Goal: Information Seeking & Learning: Check status

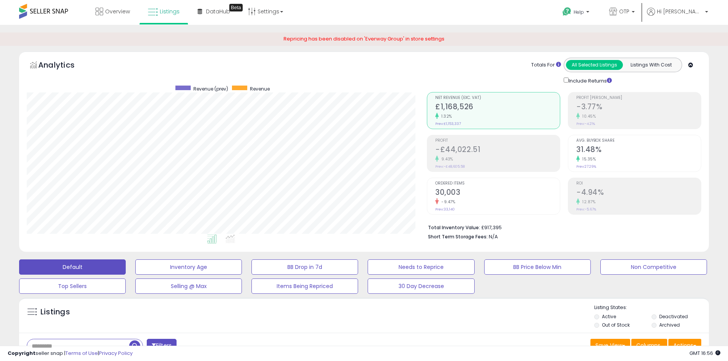
select select "**"
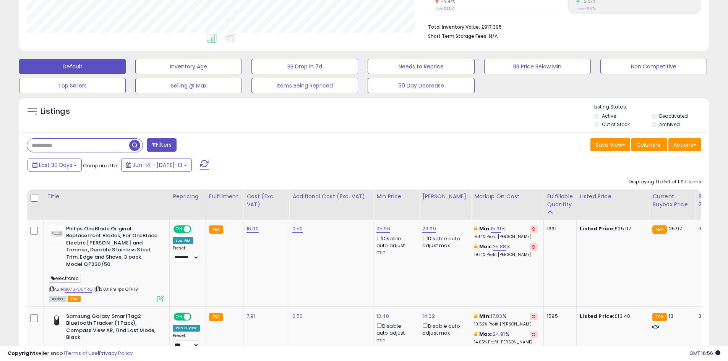
scroll to position [157, 400]
click at [50, 148] on input "text" at bounding box center [78, 145] width 102 height 13
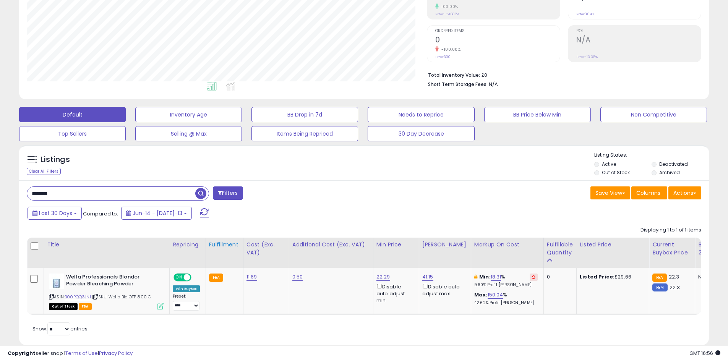
scroll to position [171, 0]
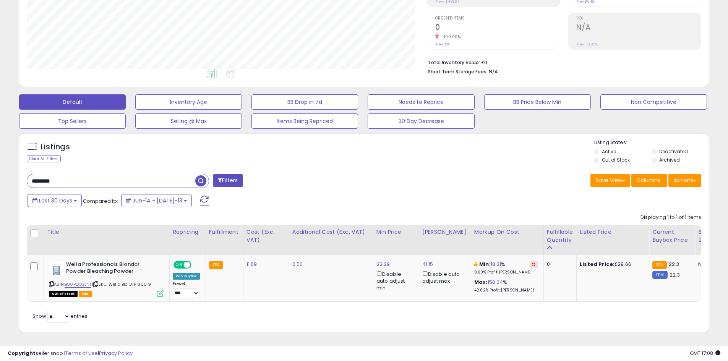
click at [117, 153] on div "Listings Clear All Filters" at bounding box center [78, 151] width 115 height 25
click at [44, 174] on input "********" at bounding box center [111, 180] width 168 height 13
click at [63, 174] on input "********" at bounding box center [111, 180] width 168 height 13
drag, startPoint x: 63, startPoint y: 173, endPoint x: 30, endPoint y: 176, distance: 33.4
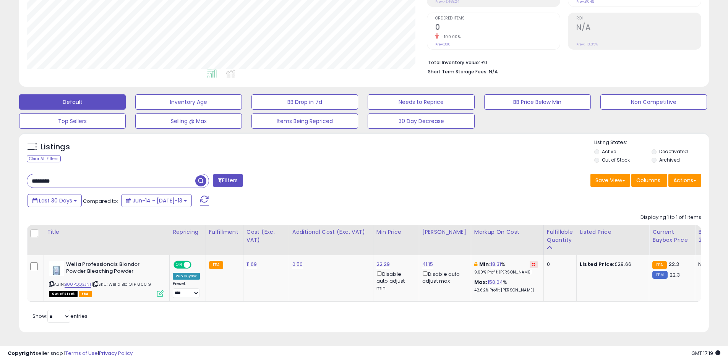
click at [30, 176] on input "********" at bounding box center [111, 180] width 168 height 13
click at [98, 176] on input "********" at bounding box center [111, 180] width 168 height 13
type input "******"
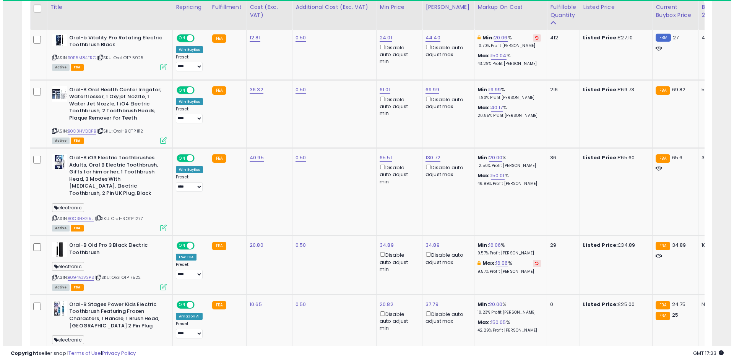
scroll to position [157, 400]
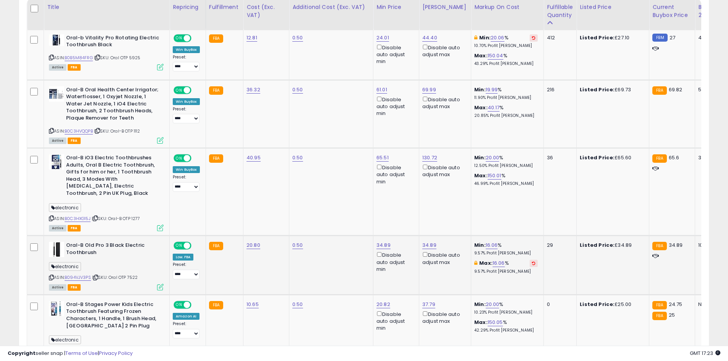
click at [159, 286] on icon at bounding box center [160, 287] width 6 height 6
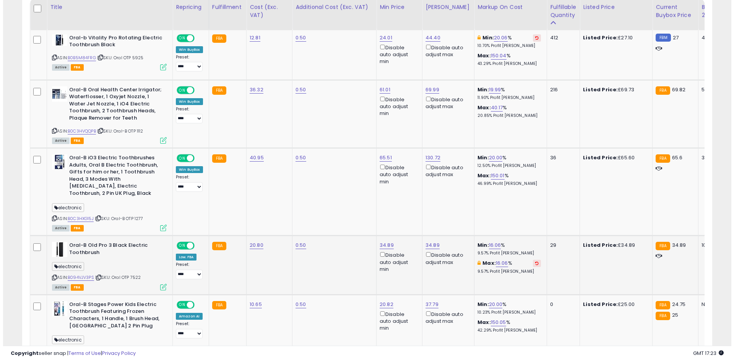
scroll to position [157, 404]
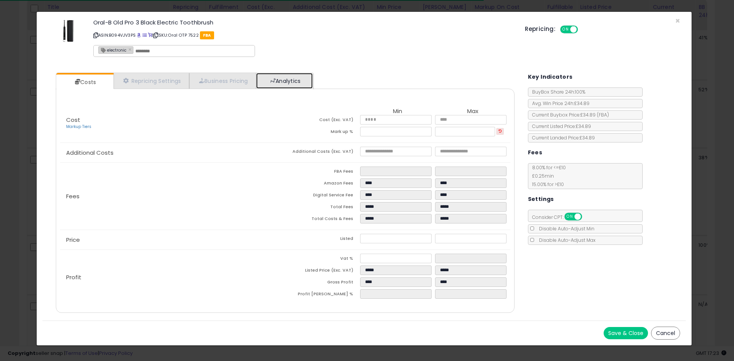
click at [281, 82] on link "Analytics" at bounding box center [284, 81] width 57 height 16
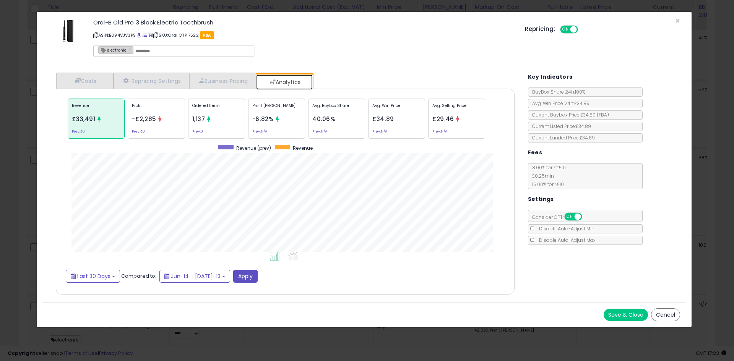
scroll to position [235, 474]
click at [308, 127] on div "Ordered Items 1,137 Prev: 0" at bounding box center [336, 119] width 57 height 40
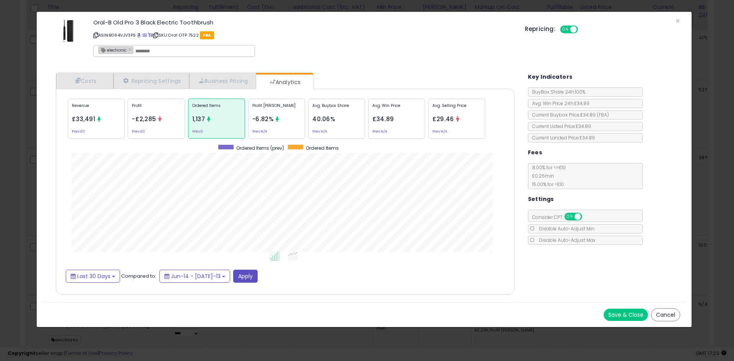
click at [21, 108] on div "× Close Oral-B Old Pro 3 Black Electric Toothbrush ASIN: B094VJV3PS | SKU: Oral…" at bounding box center [367, 180] width 734 height 361
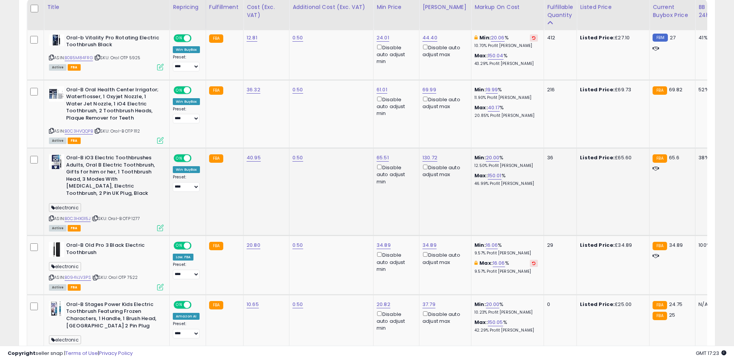
scroll to position [382182, 381939]
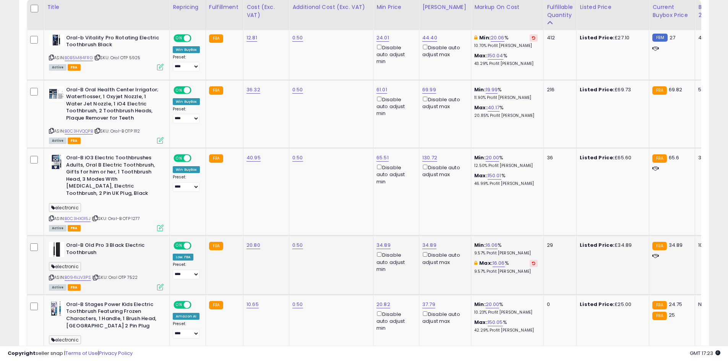
click at [161, 287] on icon at bounding box center [160, 287] width 6 height 6
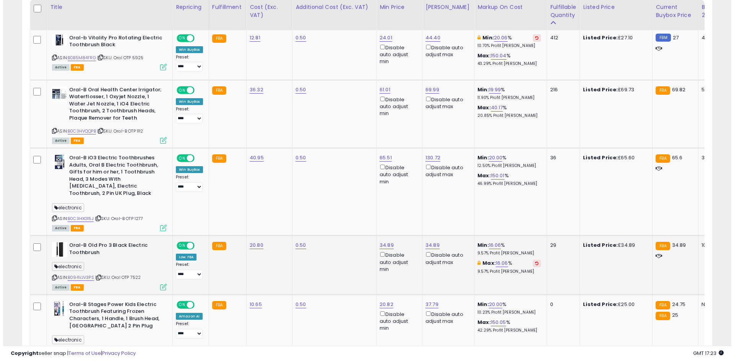
scroll to position [157, 404]
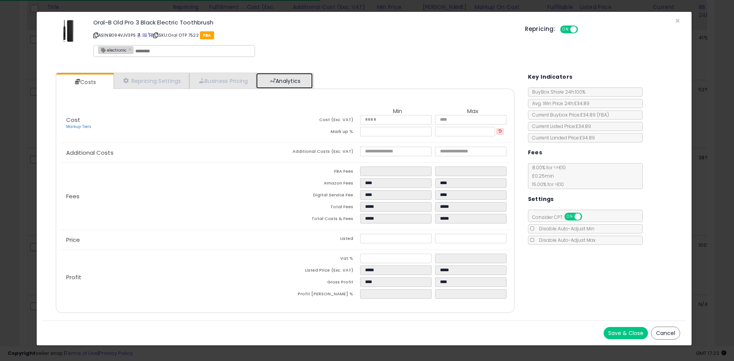
click at [302, 77] on link "Analytics" at bounding box center [284, 81] width 57 height 16
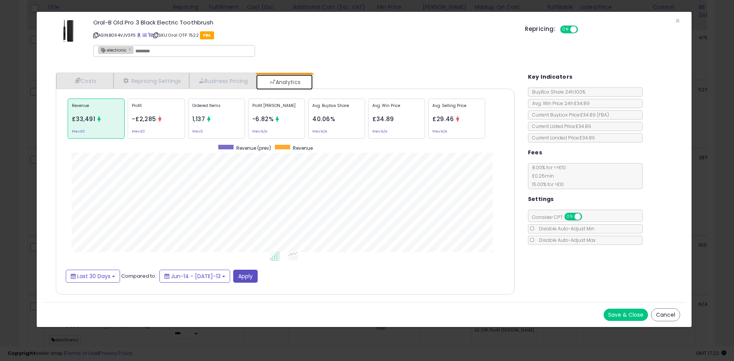
scroll to position [235, 474]
click at [308, 122] on div "Ordered Items 1,137 Prev: 0" at bounding box center [336, 119] width 57 height 40
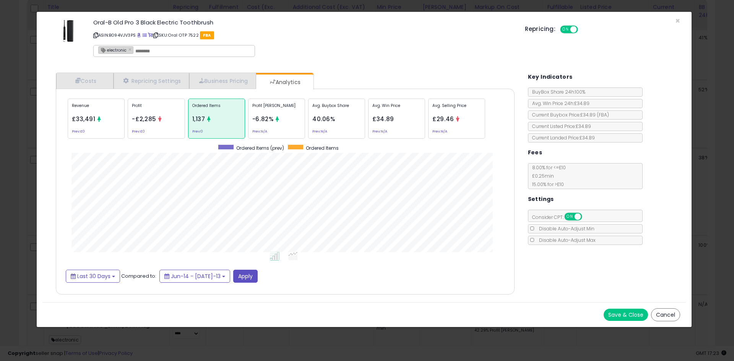
click at [22, 89] on div "× Close Oral-B Old Pro 3 Black Electric Toothbrush ASIN: B094VJV3PS | SKU: Oral…" at bounding box center [367, 180] width 734 height 361
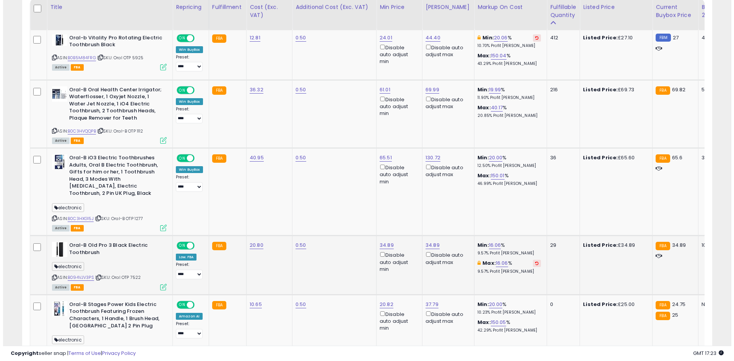
scroll to position [382182, 381939]
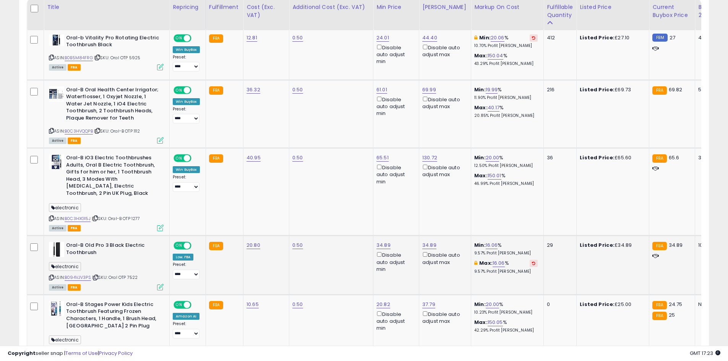
click at [160, 289] on icon at bounding box center [160, 287] width 6 height 6
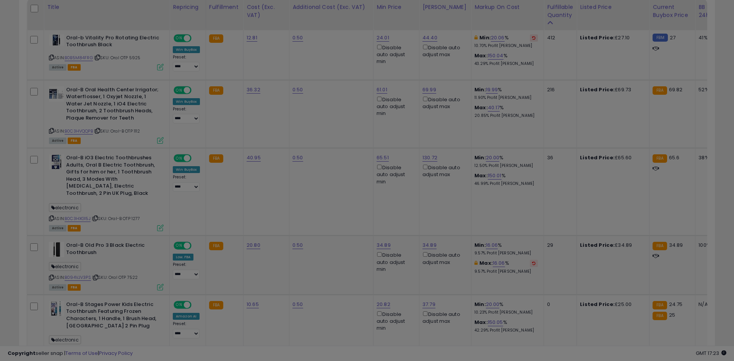
scroll to position [157, 404]
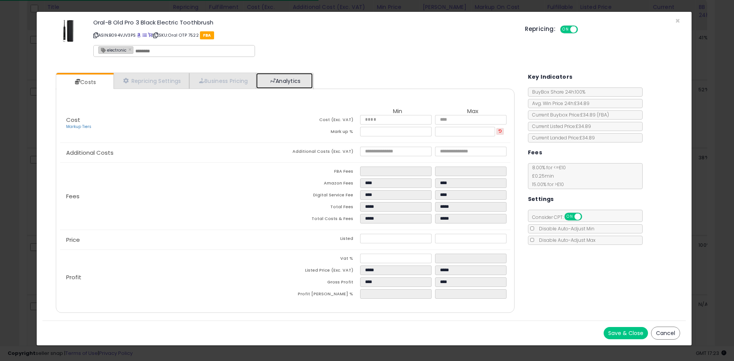
click at [286, 82] on link "Analytics" at bounding box center [284, 81] width 57 height 16
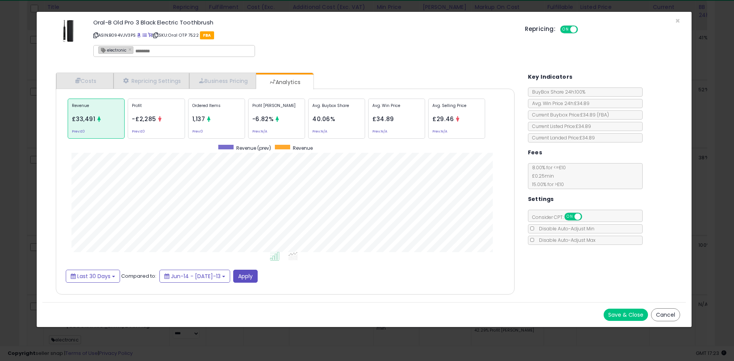
scroll to position [235, 474]
click at [308, 122] on div "Ordered Items 1,137 Prev: 0" at bounding box center [336, 119] width 57 height 40
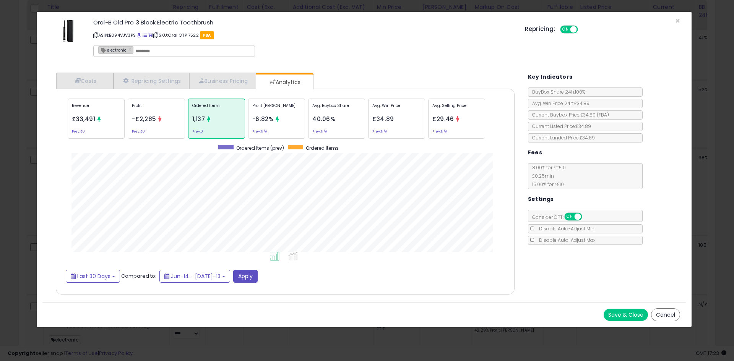
click at [0, 203] on div "× Close Oral-B Old Pro 3 Black Electric Toothbrush ASIN: B094VJV3PS | SKU: Oral…" at bounding box center [367, 180] width 734 height 361
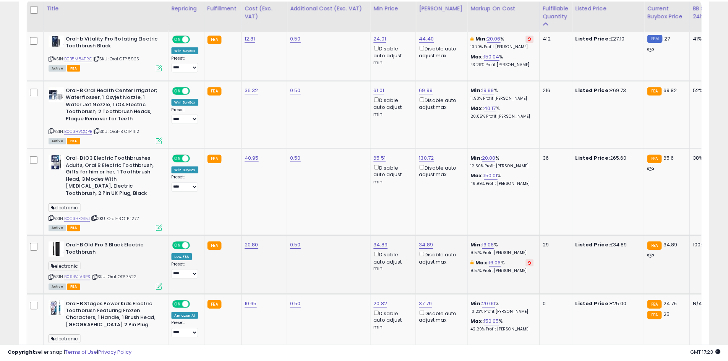
scroll to position [0, 0]
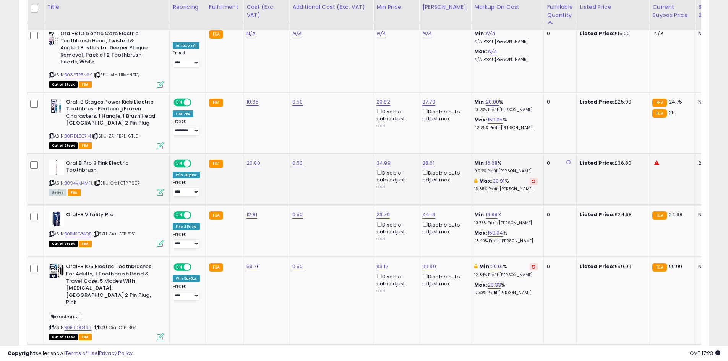
click at [164, 161] on td "Oral B Pro 3 Pink Electric Toothbrush ASIN: B094VM4MFL | SKU: Oral OTP 7607 Act…" at bounding box center [107, 179] width 126 height 52
click at [156, 190] on div "Active FBA" at bounding box center [106, 192] width 115 height 5
click at [162, 189] on icon at bounding box center [160, 192] width 6 height 6
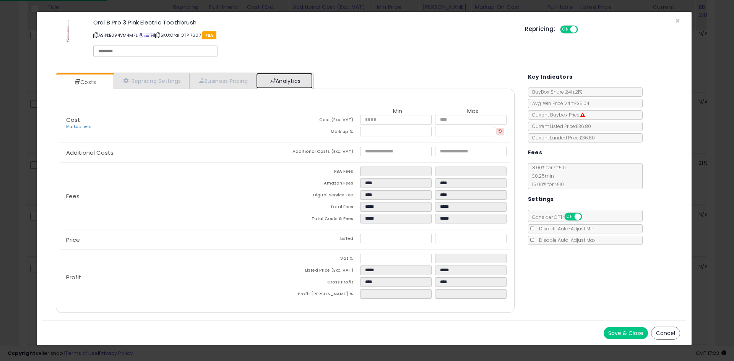
click at [298, 75] on link "Analytics" at bounding box center [284, 81] width 57 height 16
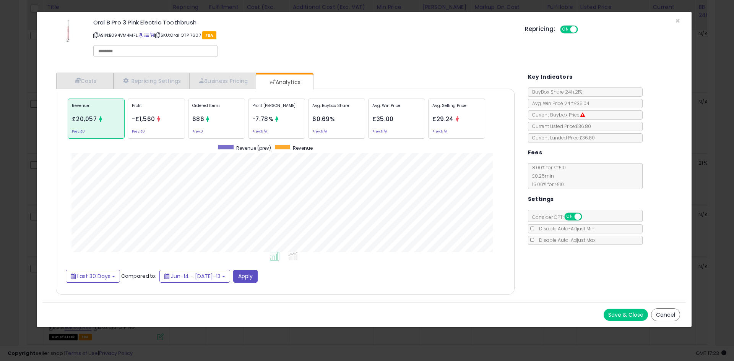
click at [308, 126] on div "Ordered Items 686 Prev: 0" at bounding box center [336, 119] width 57 height 40
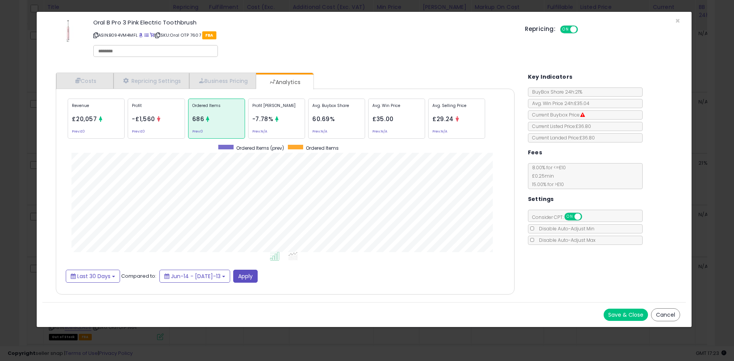
click at [0, 239] on div "× Close Oral B Pro 3 Pink Electric Toothbrush ASIN: B094VM4MFL | SKU: Oral OTP …" at bounding box center [367, 180] width 734 height 361
